Goal: Communication & Community: Answer question/provide support

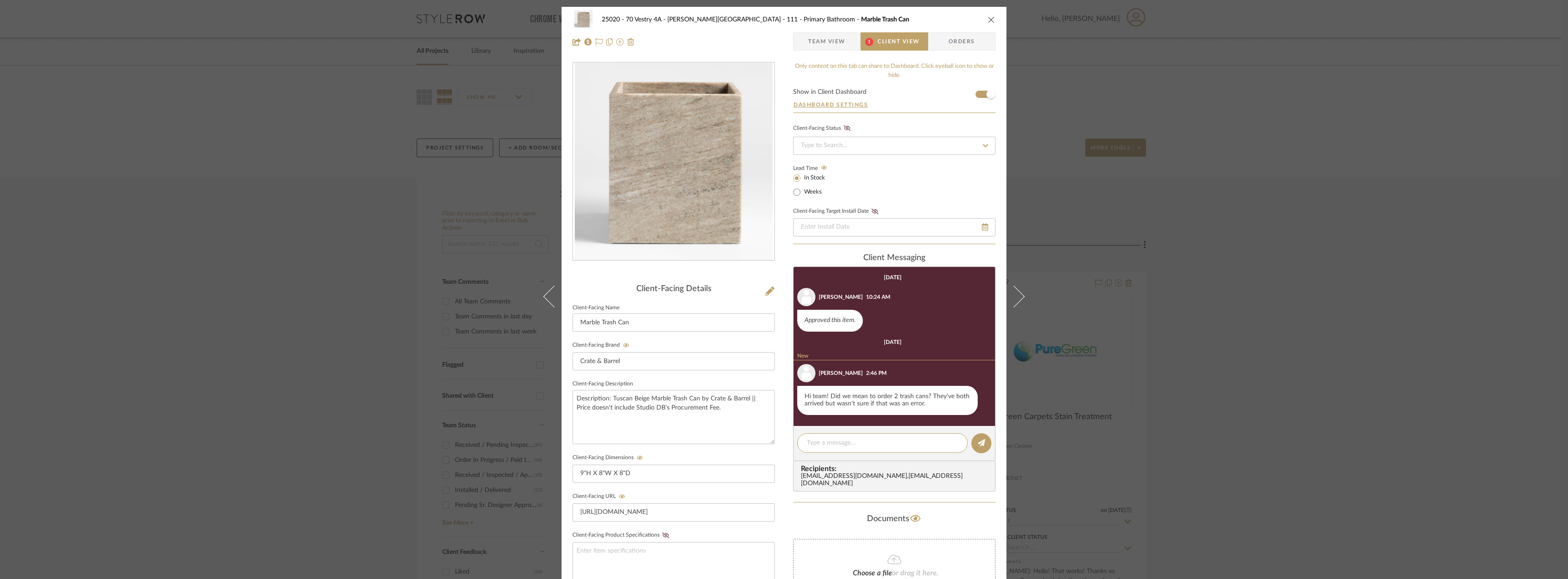
scroll to position [1, 0]
click at [850, 447] on textarea at bounding box center [882, 442] width 152 height 10
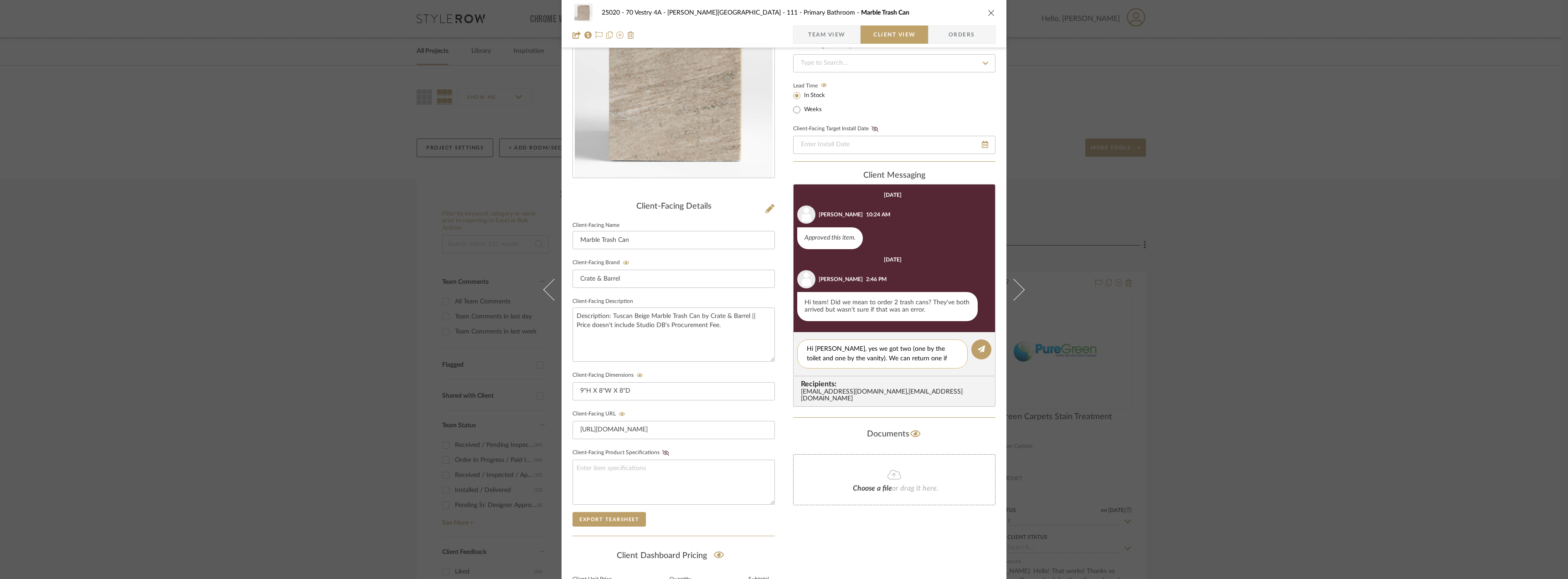
scroll to position [46, 0]
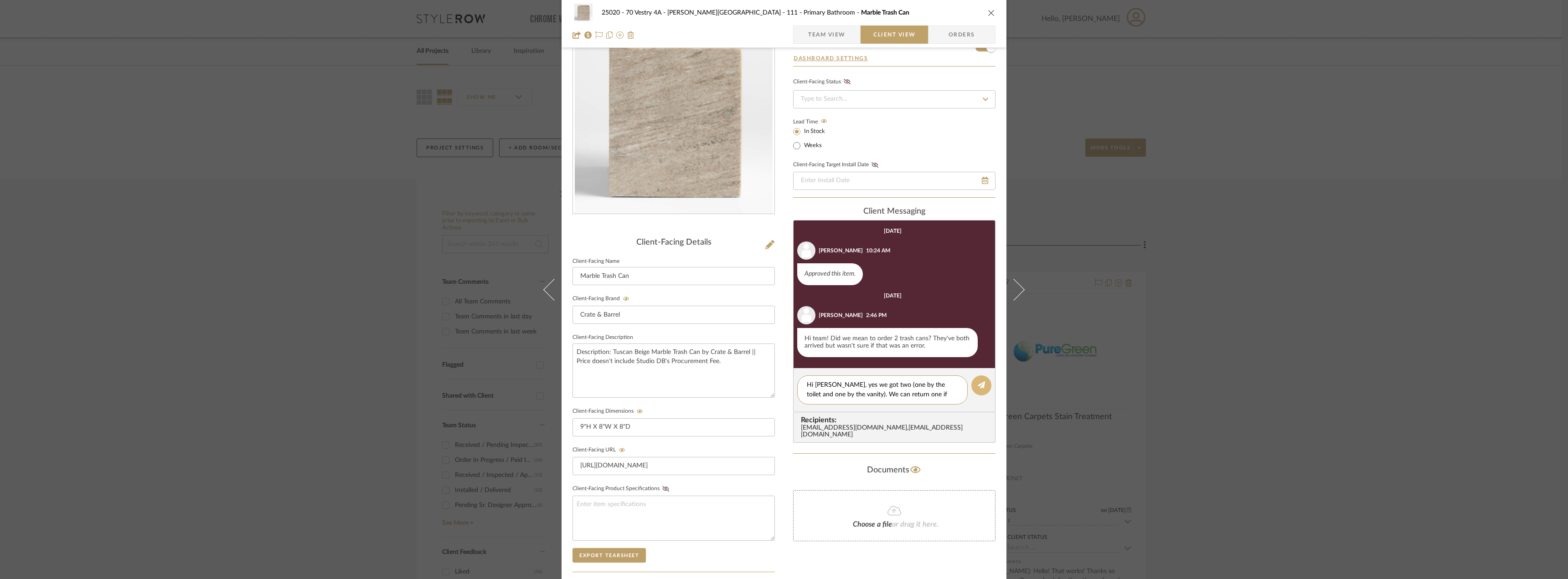
type textarea "Hi [PERSON_NAME], yes we got two (one by the toilet and one by the vanity). We …"
click at [974, 390] on button at bounding box center [981, 385] width 20 height 20
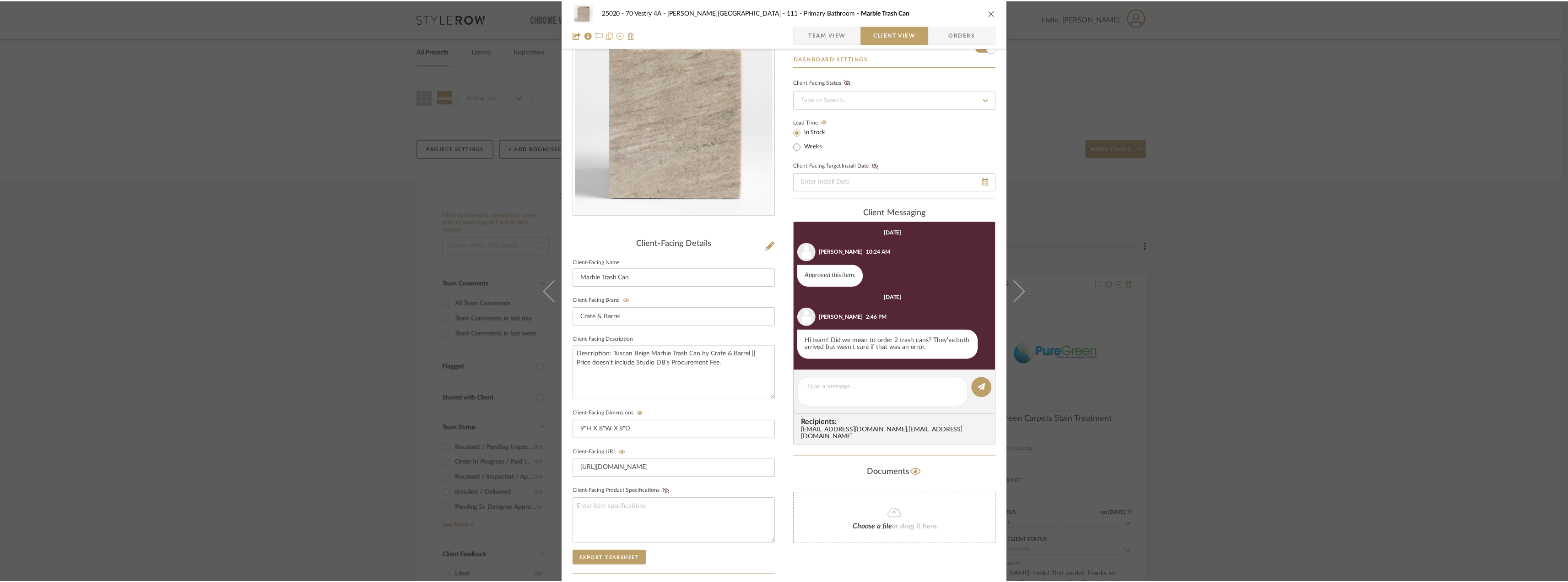
scroll to position [21, 0]
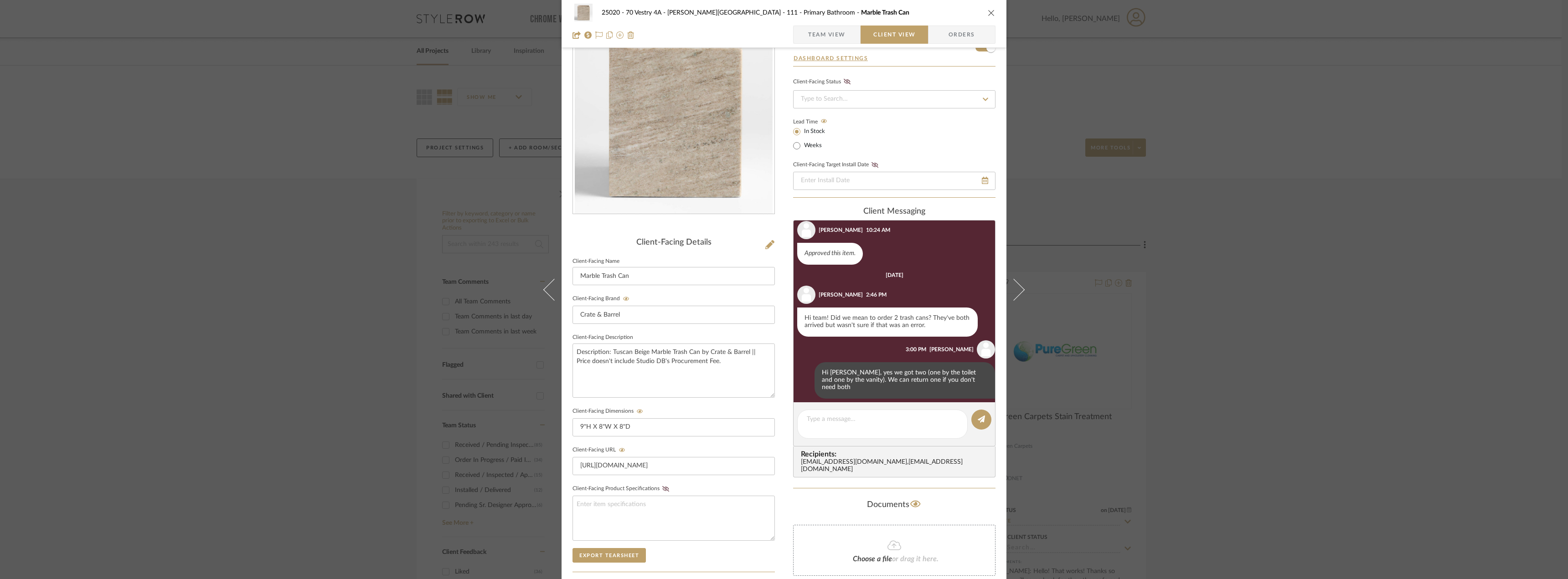
click at [1295, 315] on div "25020 - 70 Vestry 4A - [PERSON_NAME] 111 - Primary Bathroom Marble Trash Can Te…" at bounding box center [784, 290] width 1568 height 579
